Goal: Task Accomplishment & Management: Manage account settings

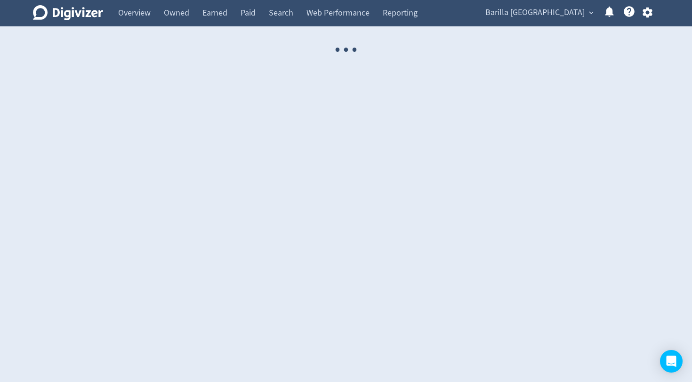
select select "USER"
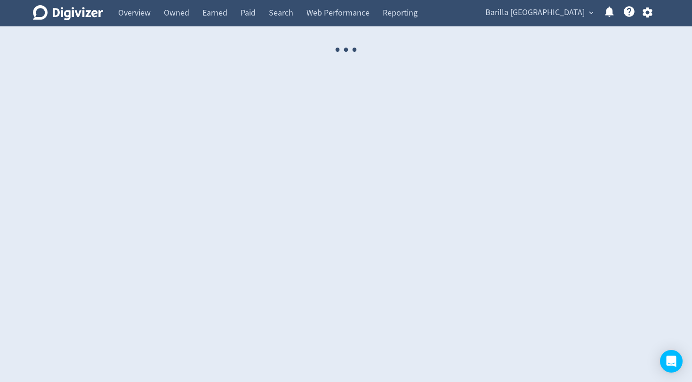
select select "USER"
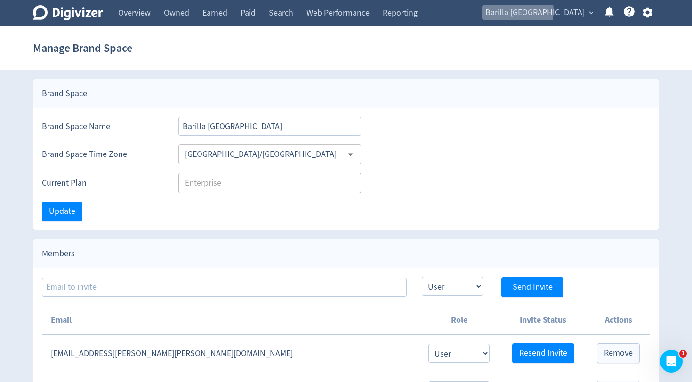
click at [548, 11] on span "Barilla [GEOGRAPHIC_DATA]" at bounding box center [534, 12] width 99 height 15
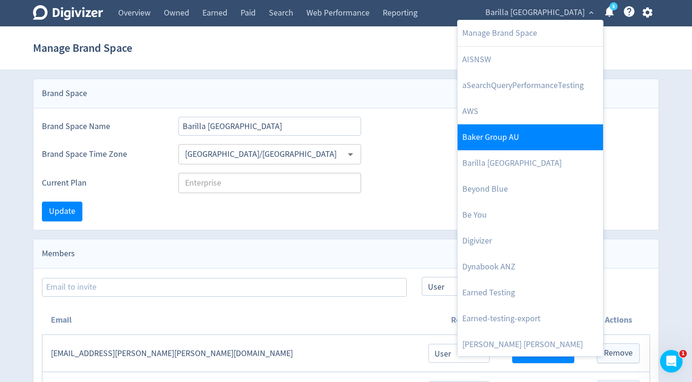
click at [501, 143] on link "Baker Group AU" at bounding box center [529, 137] width 145 height 26
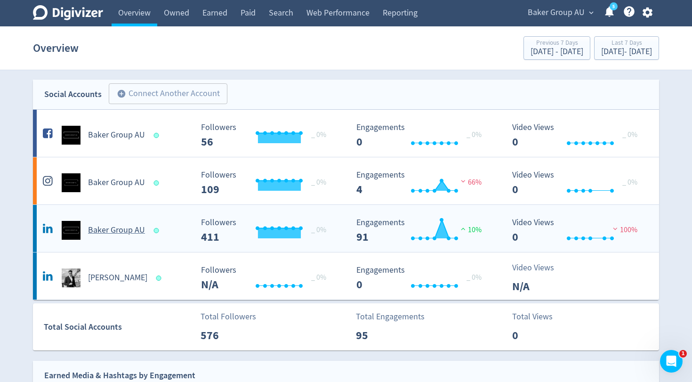
click at [109, 222] on div "Baker Group AU" at bounding box center [116, 230] width 152 height 19
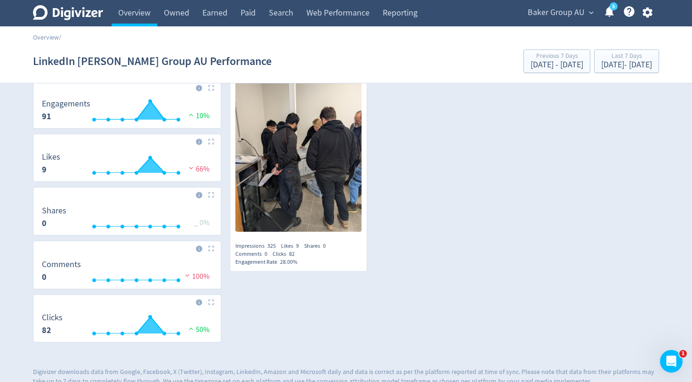
scroll to position [266, 0]
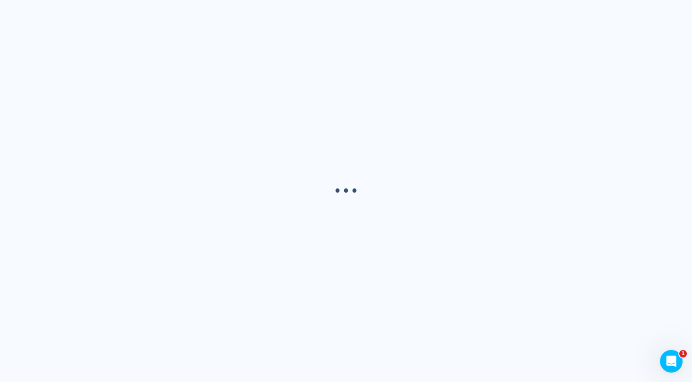
select select "USER"
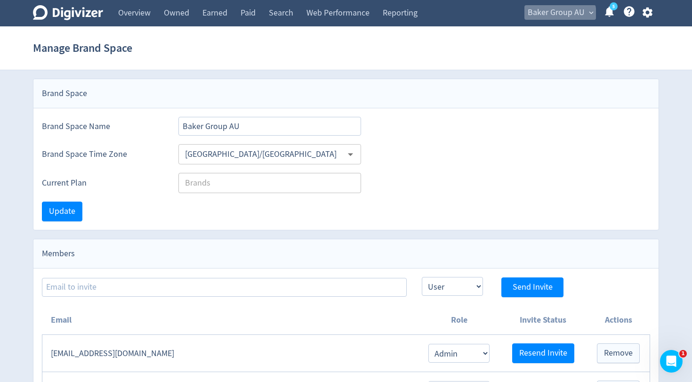
click at [553, 15] on span "Baker Group AU" at bounding box center [555, 12] width 57 height 15
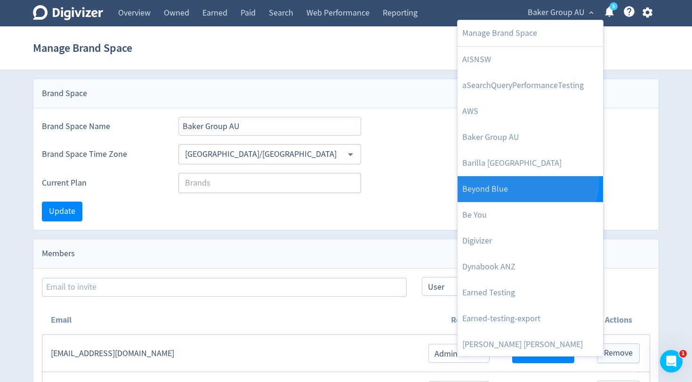
click at [518, 179] on link "Beyond Blue" at bounding box center [529, 189] width 145 height 26
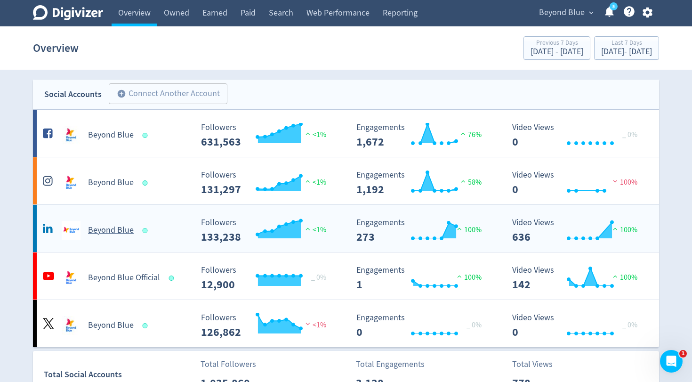
click at [94, 229] on h5 "Beyond Blue" at bounding box center [111, 229] width 46 height 11
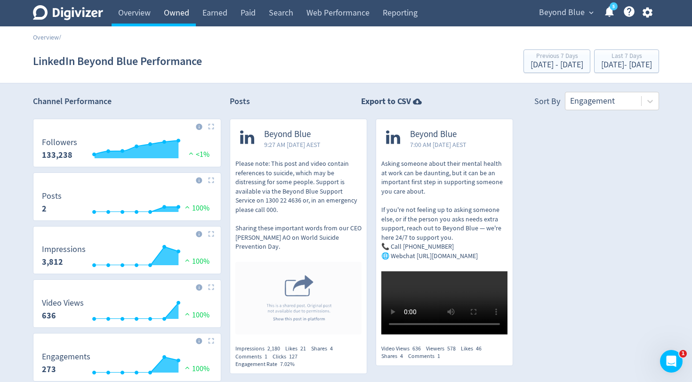
click at [184, 20] on link "Owned" at bounding box center [176, 13] width 39 height 26
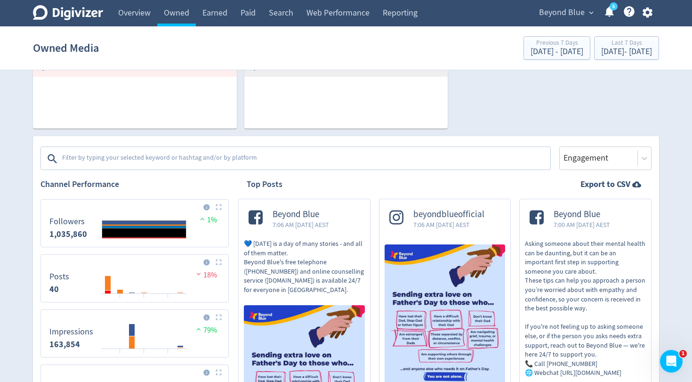
scroll to position [241, 0]
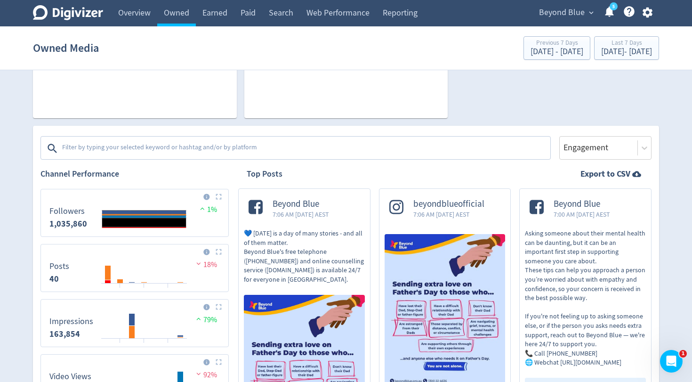
click at [311, 151] on textarea at bounding box center [305, 148] width 488 height 19
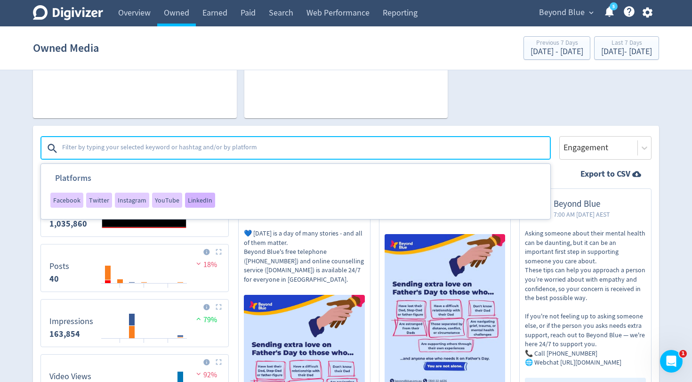
click at [191, 200] on span "LinkedIn" at bounding box center [200, 200] width 24 height 7
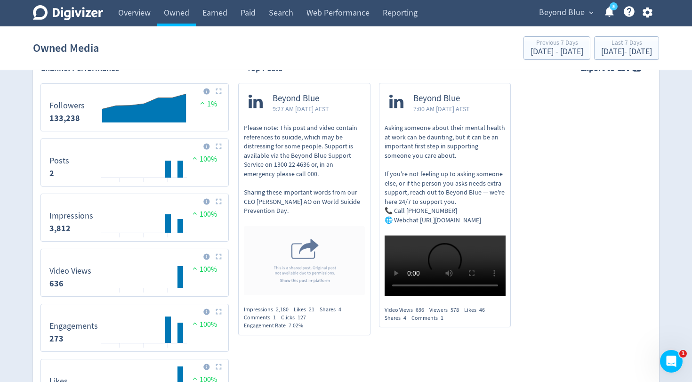
scroll to position [311, 0]
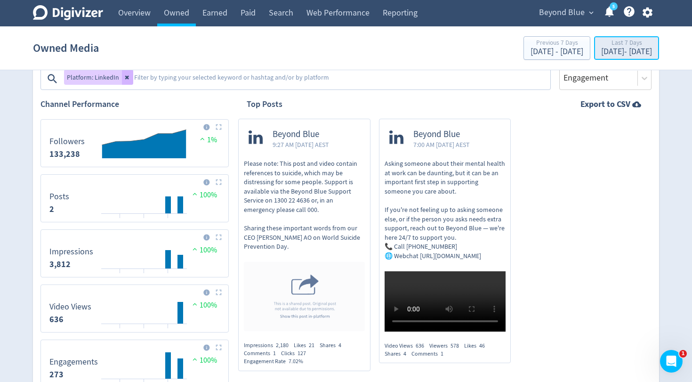
click at [601, 52] on div "[DATE] - [DATE]" at bounding box center [626, 52] width 51 height 8
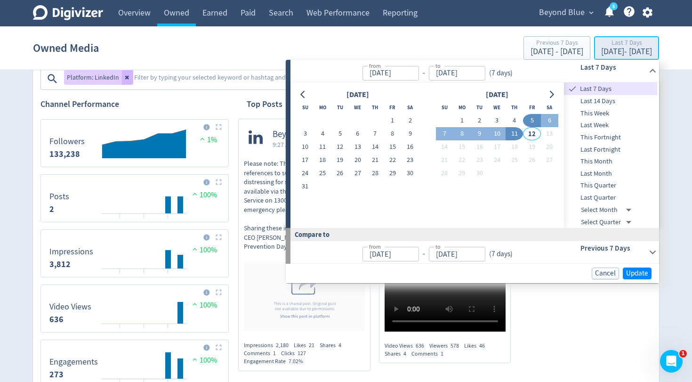
type input "[DATE]"
click at [515, 135] on button "11" at bounding box center [513, 133] width 17 height 13
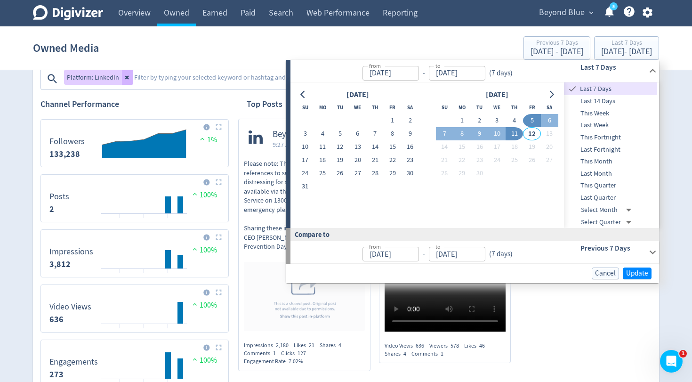
type input "[DATE]"
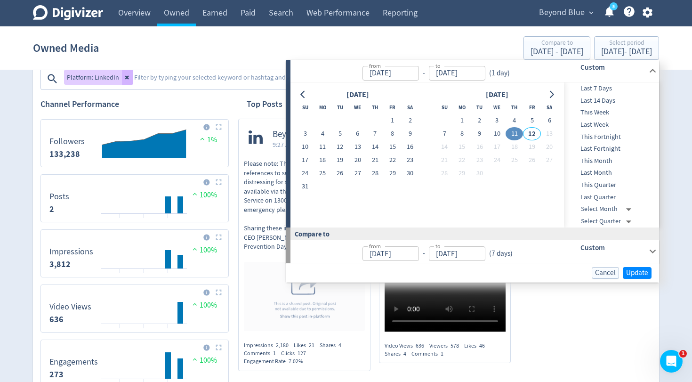
click at [515, 135] on button "11" at bounding box center [513, 133] width 17 height 13
type input "[DATE]"
click at [628, 270] on span "Update" at bounding box center [637, 272] width 22 height 7
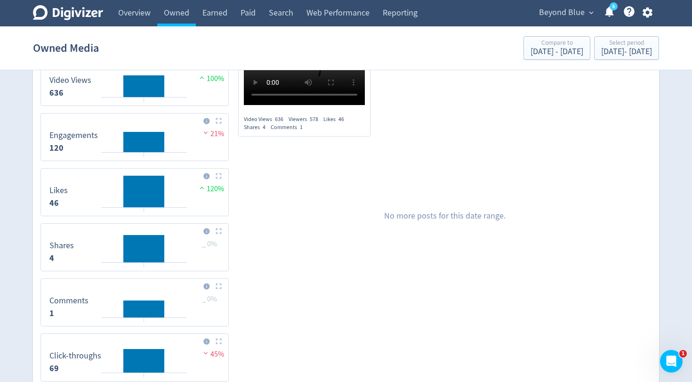
scroll to position [552, 0]
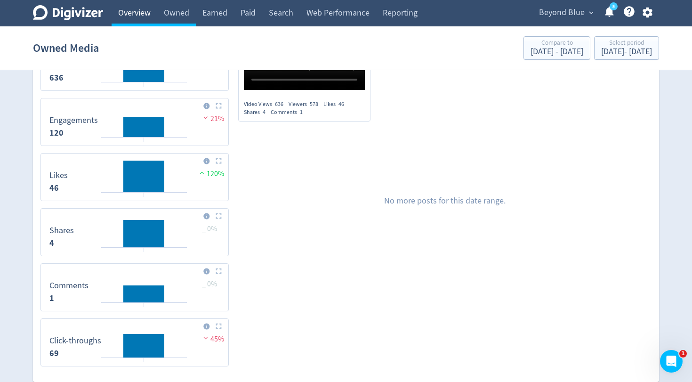
click at [137, 18] on link "Overview" at bounding box center [135, 13] width 46 height 26
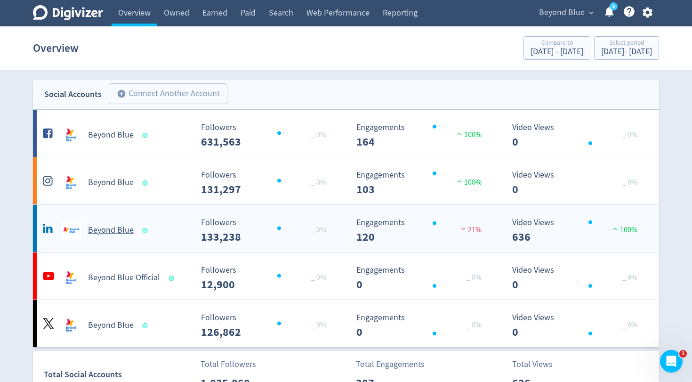
click at [136, 219] on div "Beyond Blue" at bounding box center [115, 226] width 156 height 26
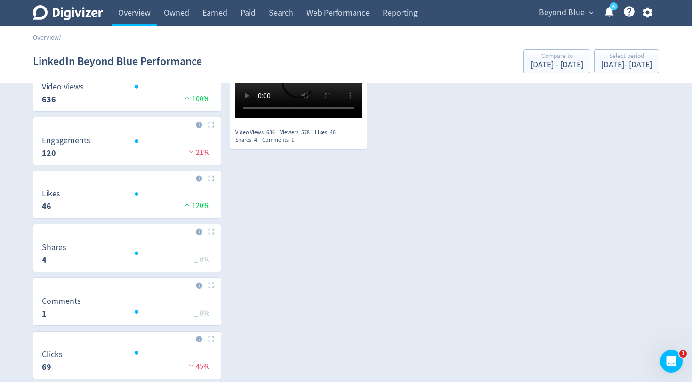
scroll to position [214, 0]
